Goal: Information Seeking & Learning: Check status

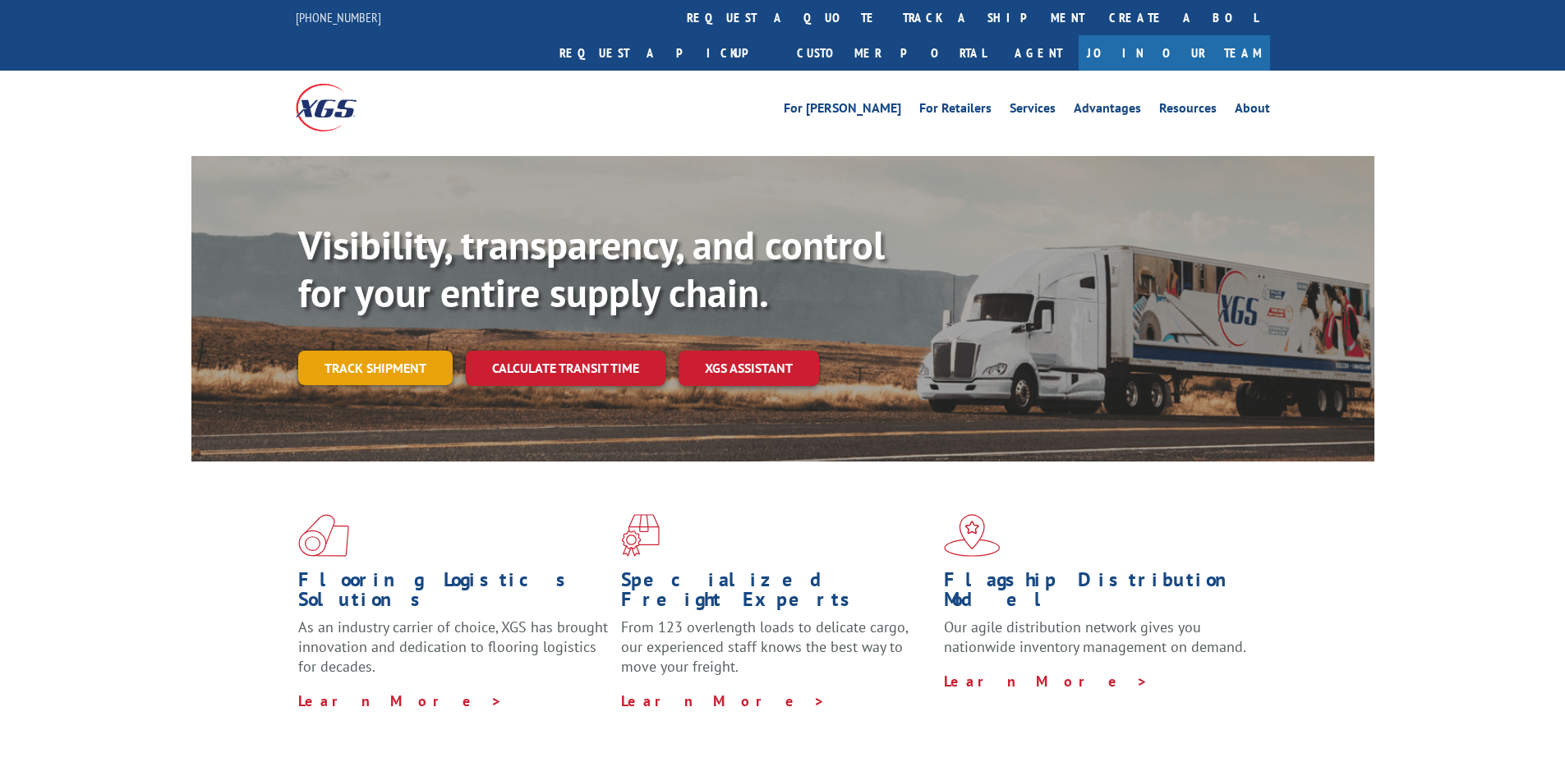
click at [409, 351] on link "Track shipment" at bounding box center [375, 368] width 154 height 35
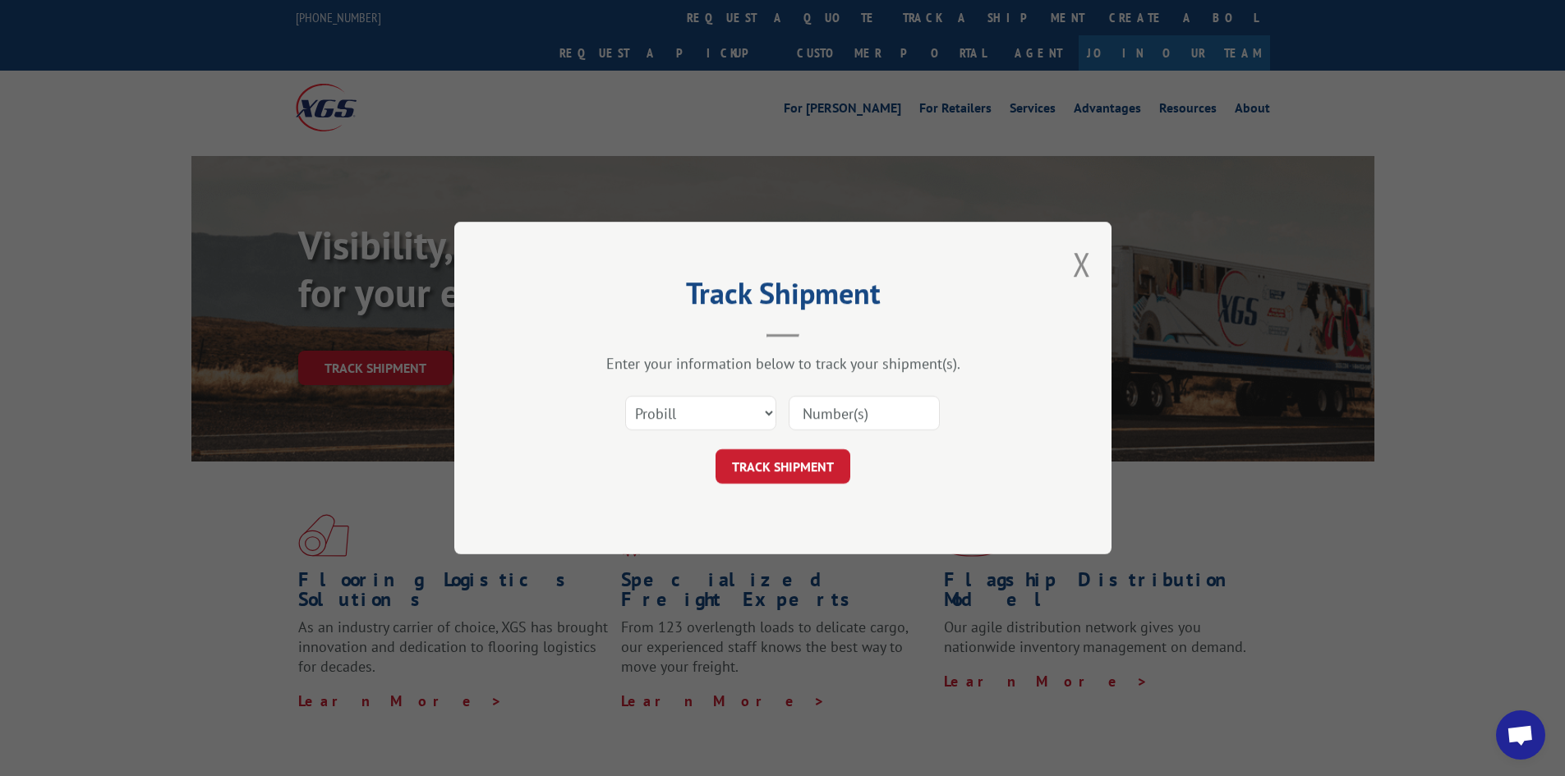
click at [828, 408] on input at bounding box center [864, 413] width 151 height 35
paste input "17496556"
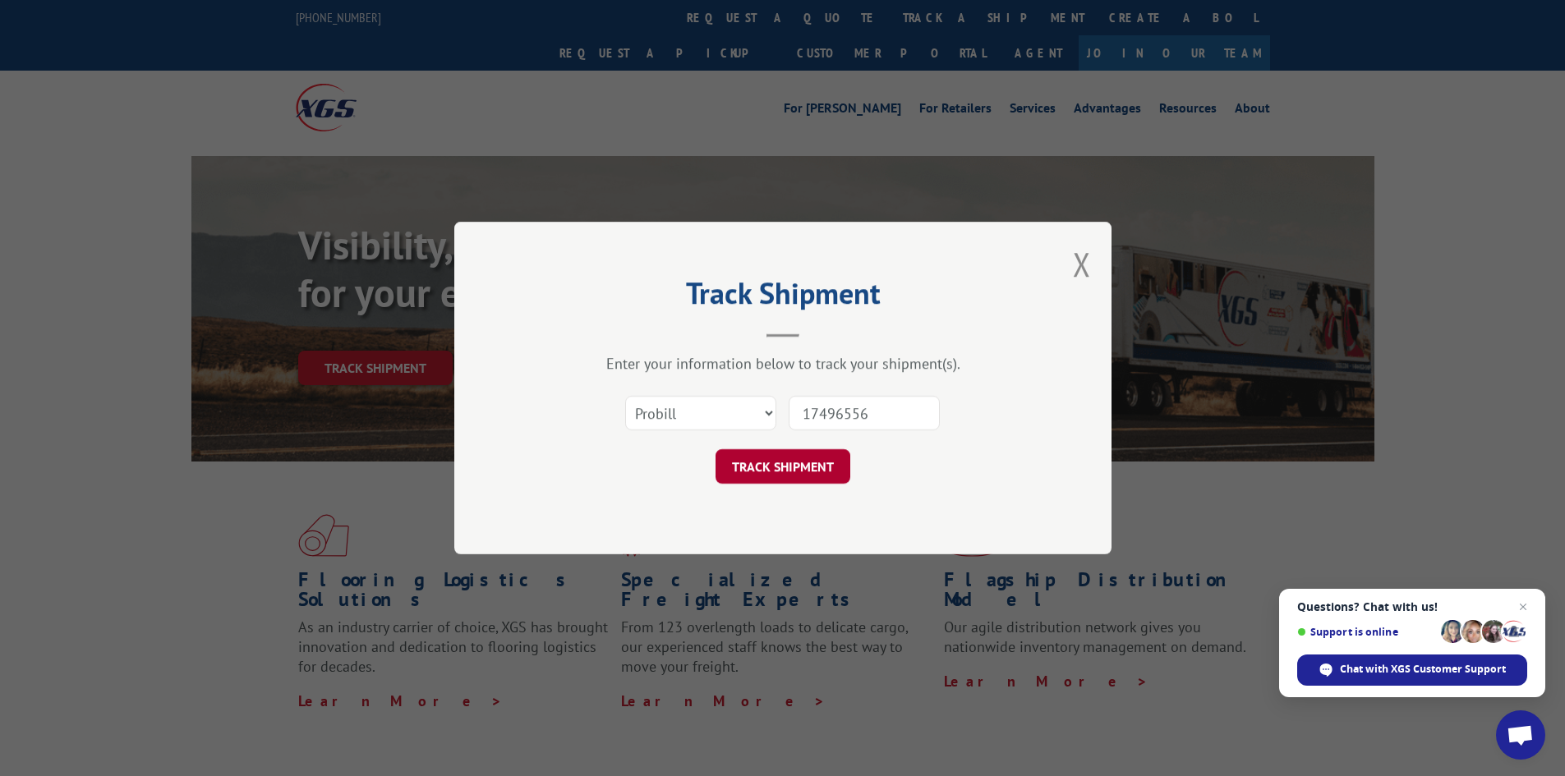
type input "17496556"
click at [763, 473] on button "TRACK SHIPMENT" at bounding box center [783, 466] width 135 height 35
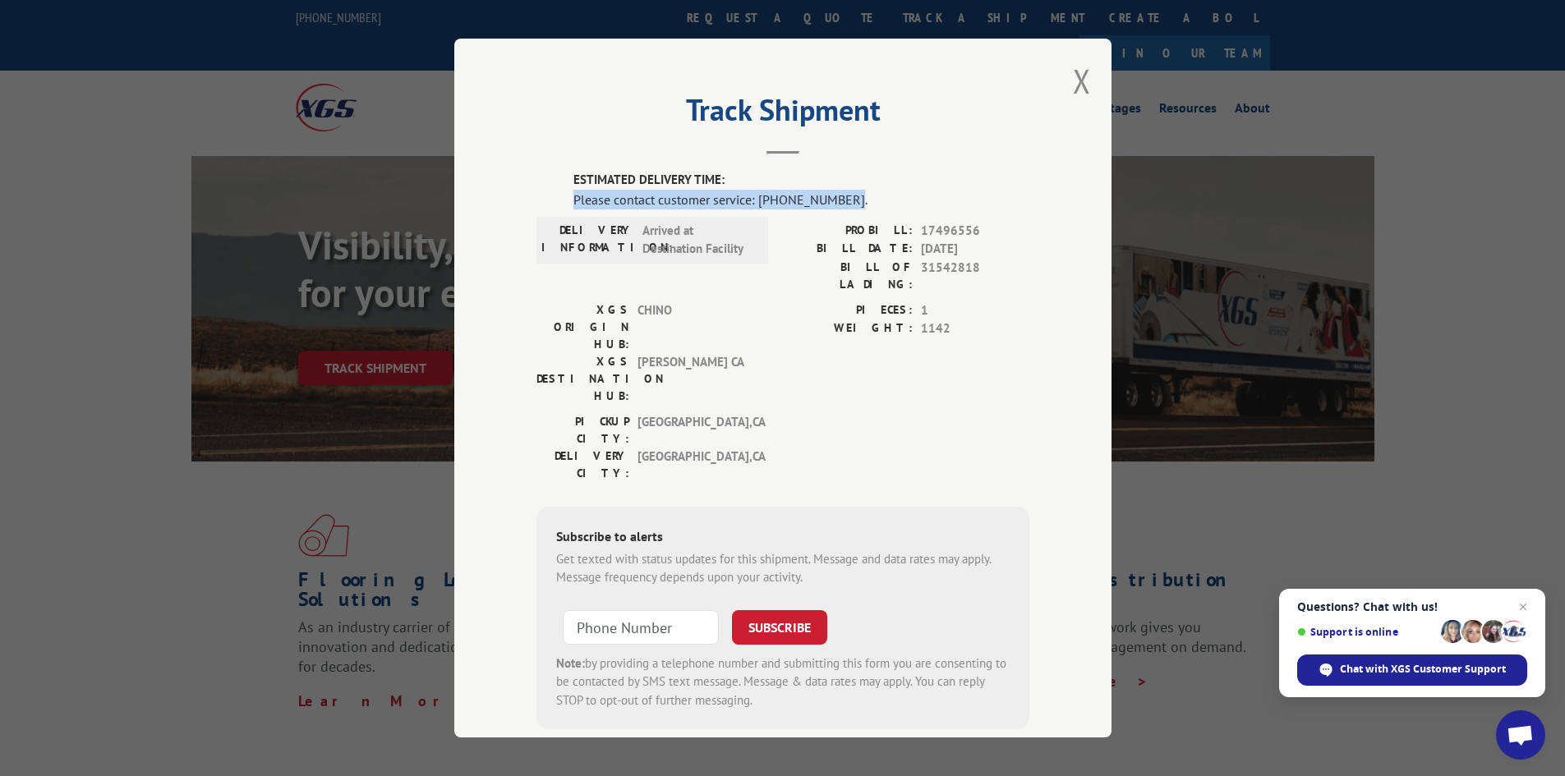
drag, startPoint x: 563, startPoint y: 200, endPoint x: 836, endPoint y: 199, distance: 273.6
click at [836, 199] on div "ESTIMATED DELIVERY TIME: Please contact customer service: [PHONE_NUMBER]. DELIV…" at bounding box center [783, 450] width 493 height 559
click at [868, 197] on div "Please contact customer service: [PHONE_NUMBER]." at bounding box center [802, 200] width 456 height 20
click at [1073, 75] on button "Close modal" at bounding box center [1082, 81] width 18 height 44
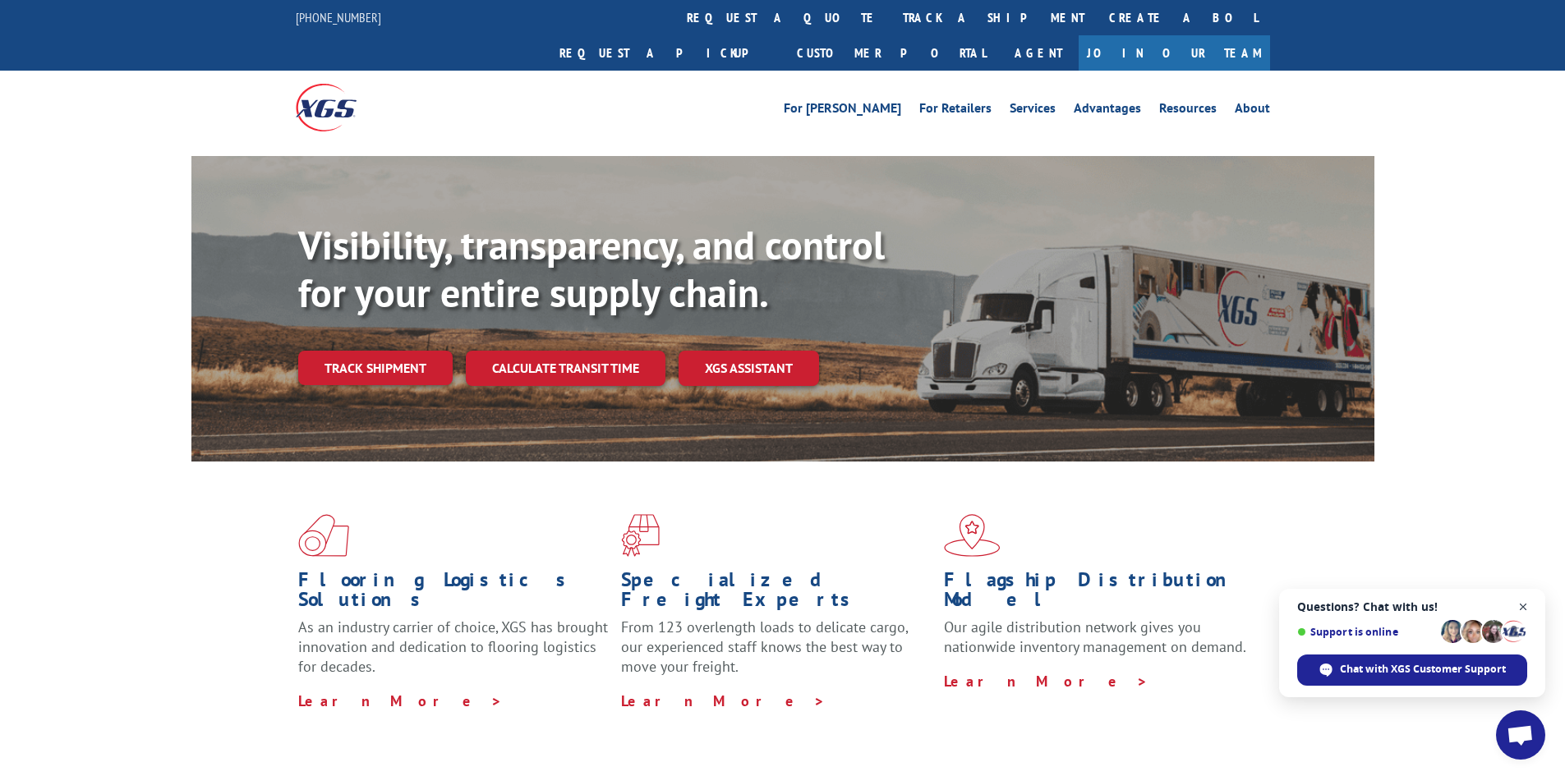
click at [1523, 603] on span "Close chat" at bounding box center [1523, 607] width 21 height 21
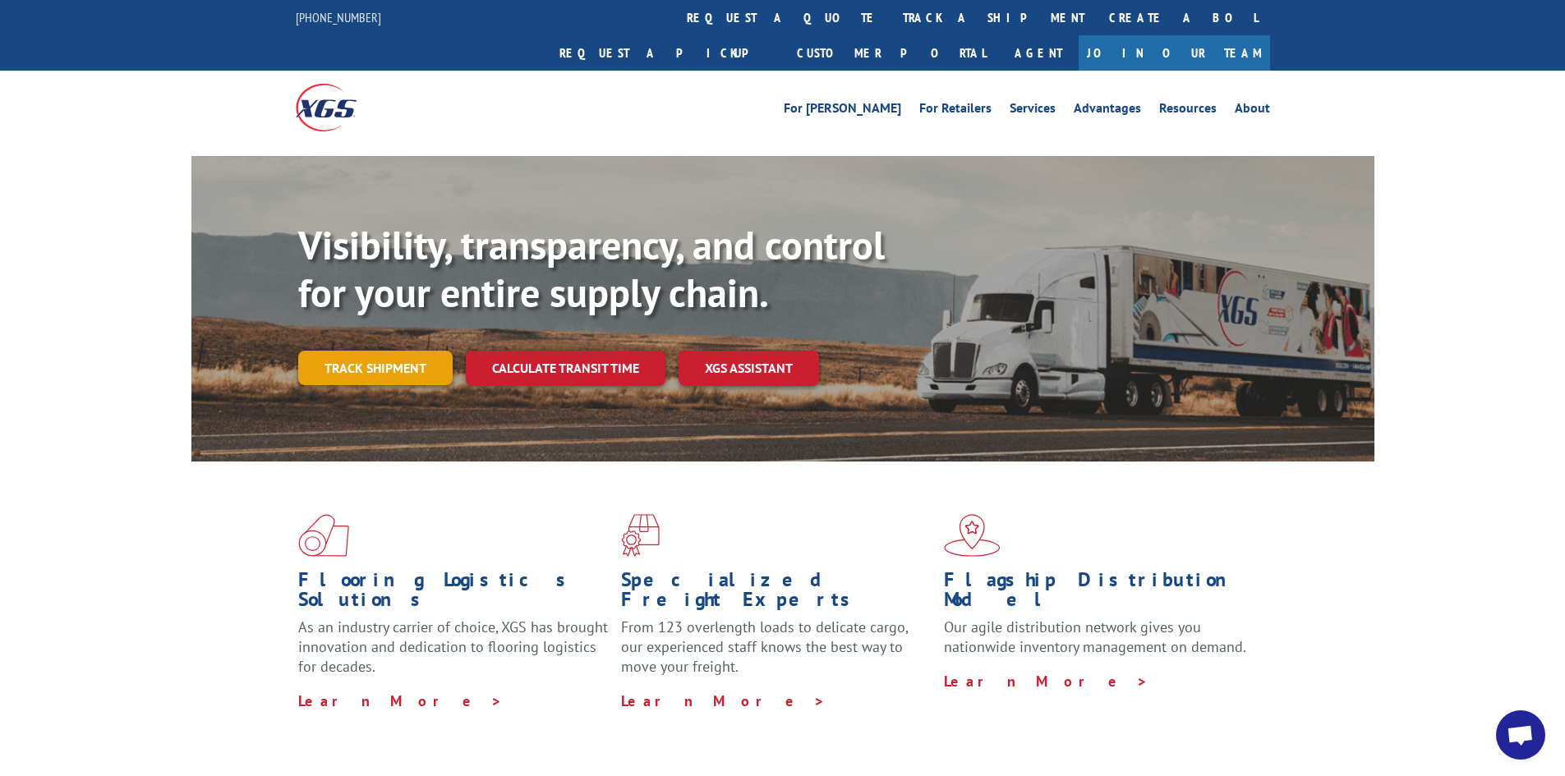
click at [374, 351] on link "Track shipment" at bounding box center [375, 368] width 154 height 35
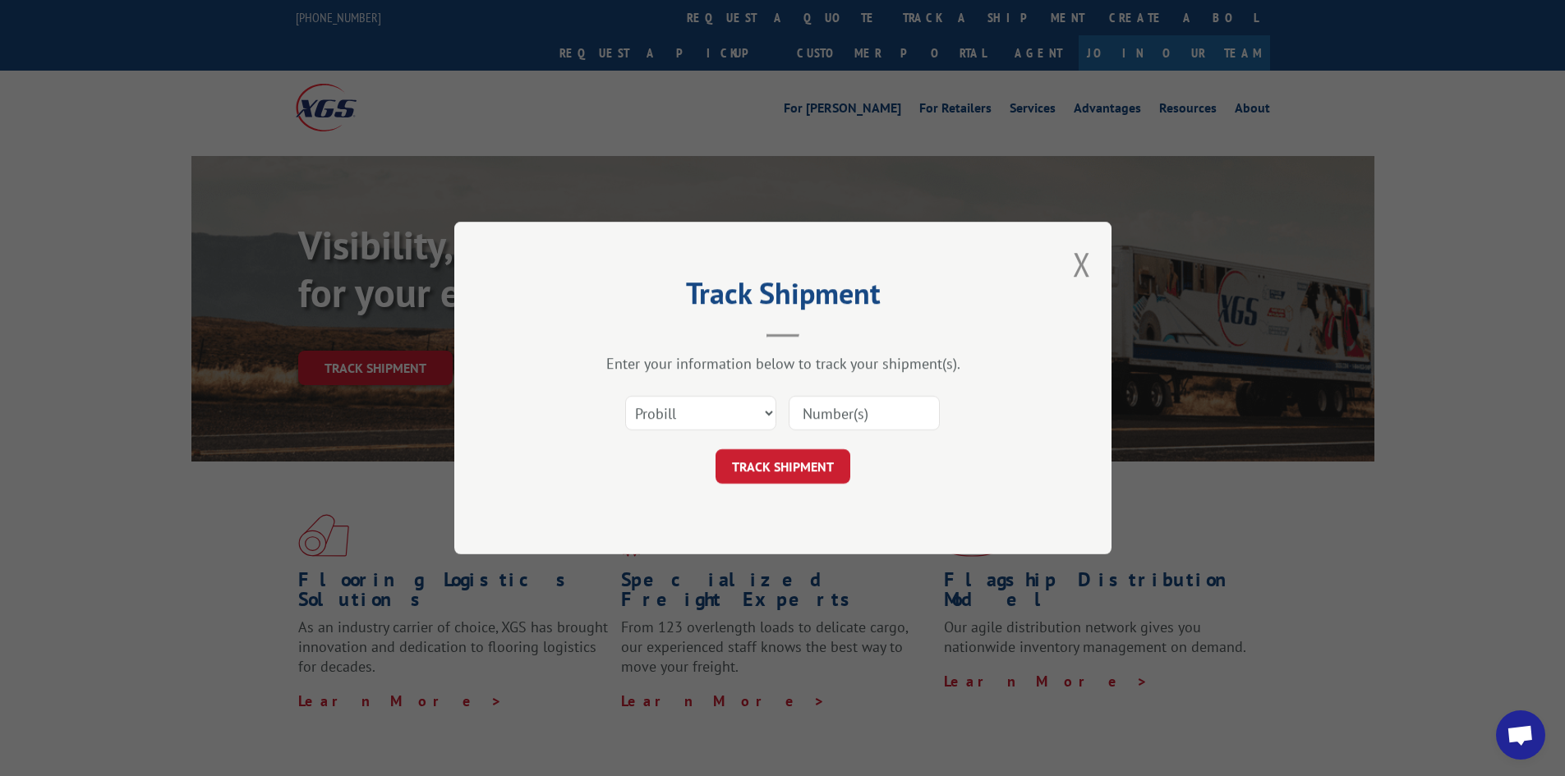
click at [880, 411] on input at bounding box center [864, 413] width 151 height 35
type input "17496556"
click at [784, 464] on button "TRACK SHIPMENT" at bounding box center [783, 466] width 135 height 35
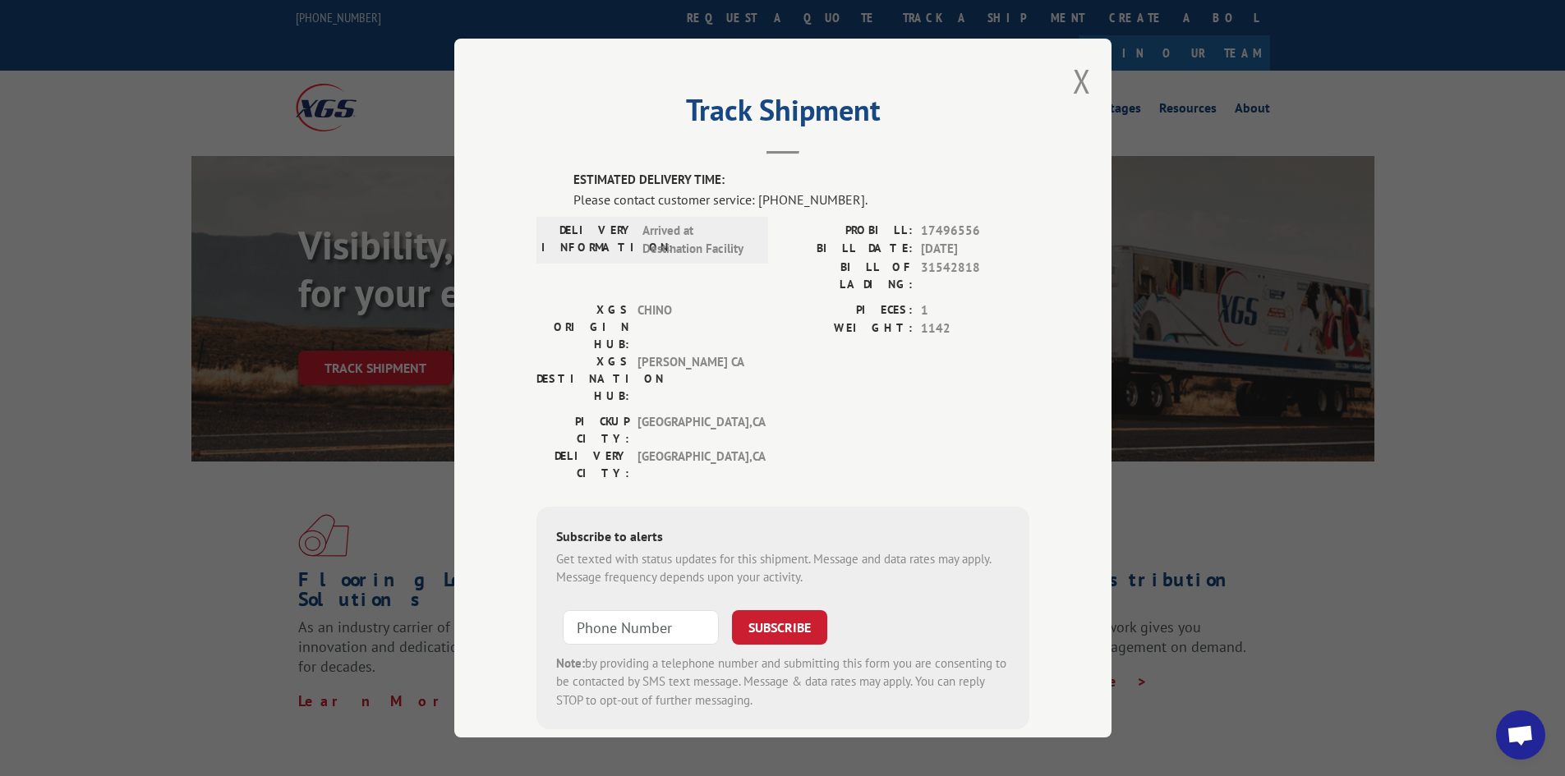
drag, startPoint x: 850, startPoint y: 243, endPoint x: 986, endPoint y: 255, distance: 136.9
click at [986, 255] on div "BILL DATE: [DATE]" at bounding box center [906, 249] width 246 height 19
drag, startPoint x: 737, startPoint y: 250, endPoint x: 634, endPoint y: 228, distance: 105.1
click at [634, 228] on div "DELIVERY INFORMATION: Arrived at Destination Facility" at bounding box center [652, 240] width 222 height 37
click at [721, 236] on span "Arrived at Destination Facility" at bounding box center [698, 240] width 111 height 37
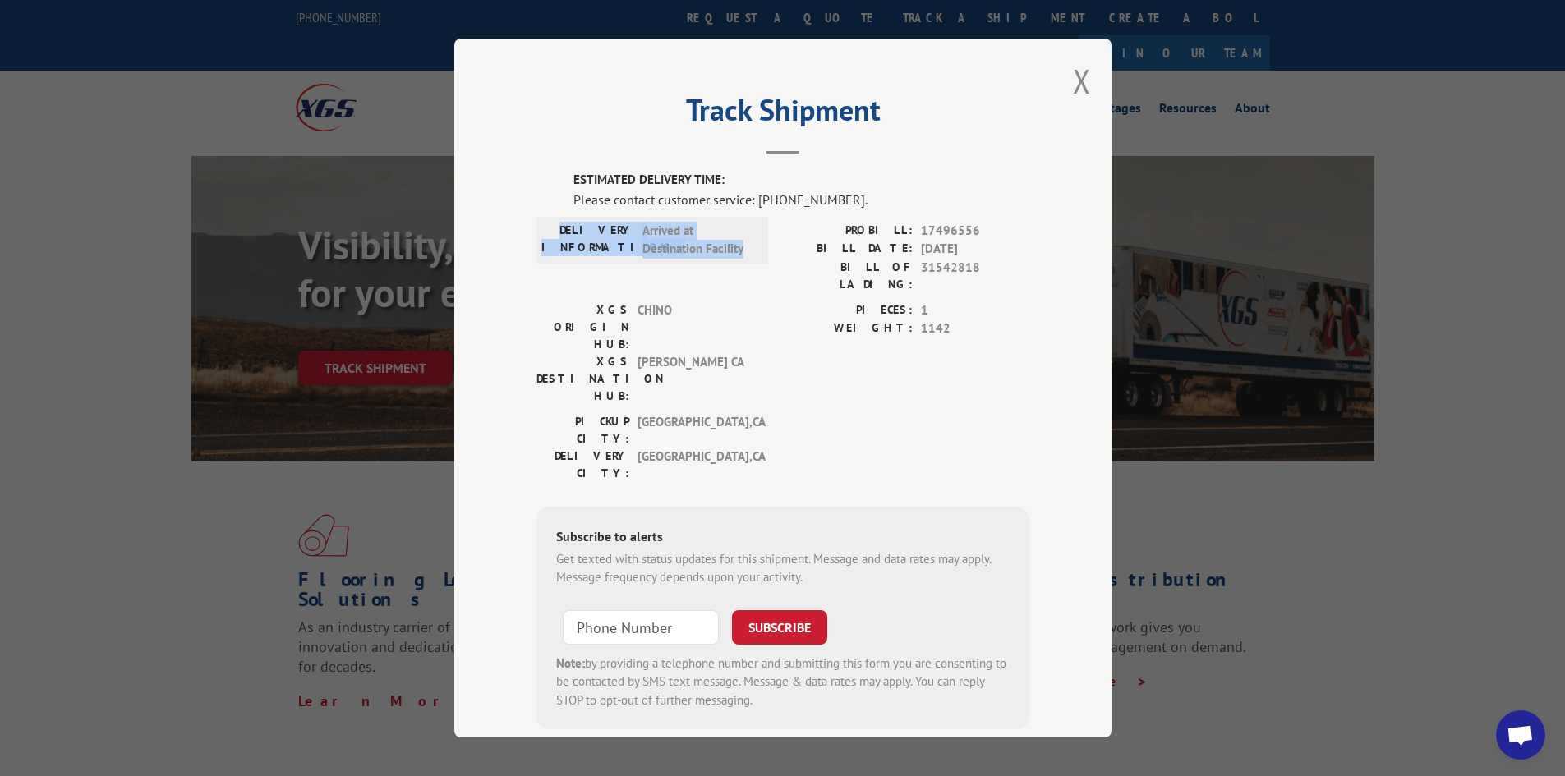
drag, startPoint x: 746, startPoint y: 251, endPoint x: 560, endPoint y: 217, distance: 188.9
click at [560, 217] on div "DELIVERY INFORMATION: Arrived at Destination Facility" at bounding box center [653, 240] width 232 height 47
click at [1073, 86] on button "Close modal" at bounding box center [1082, 81] width 18 height 44
